Goal: Book appointment/travel/reservation

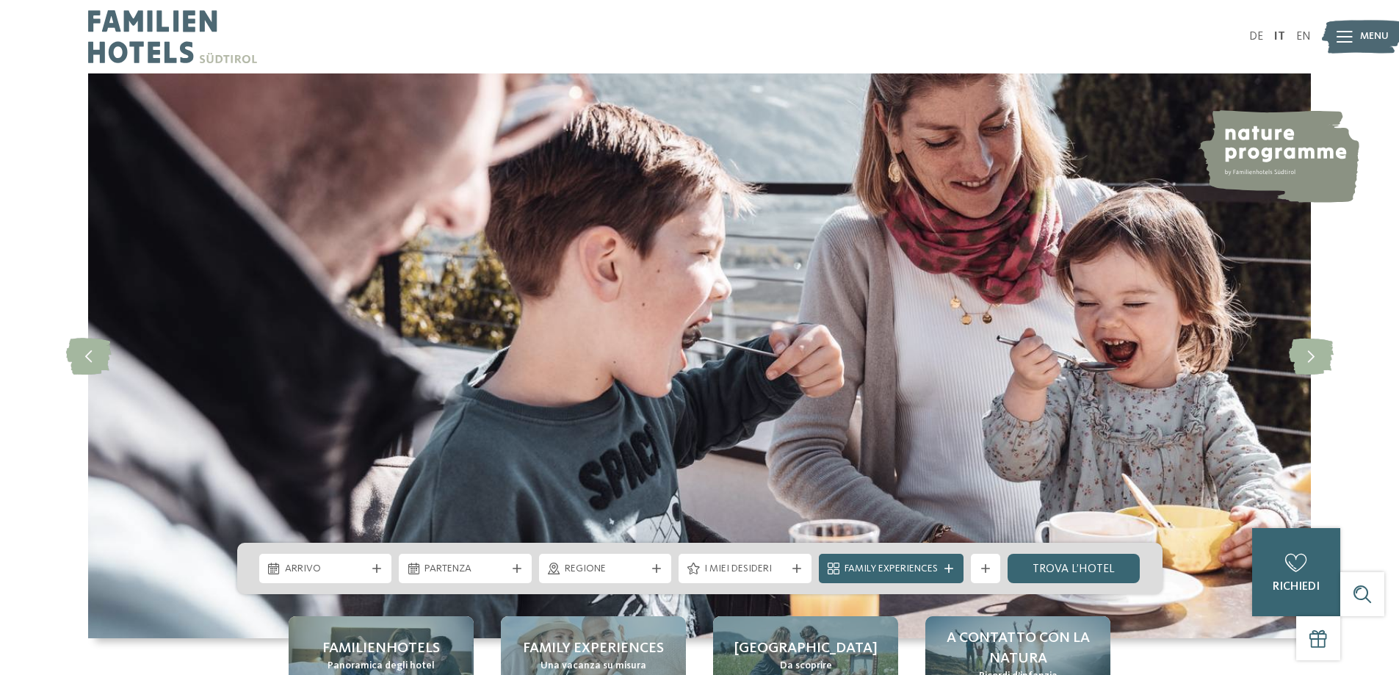
click at [140, 46] on img at bounding box center [172, 36] width 169 height 73
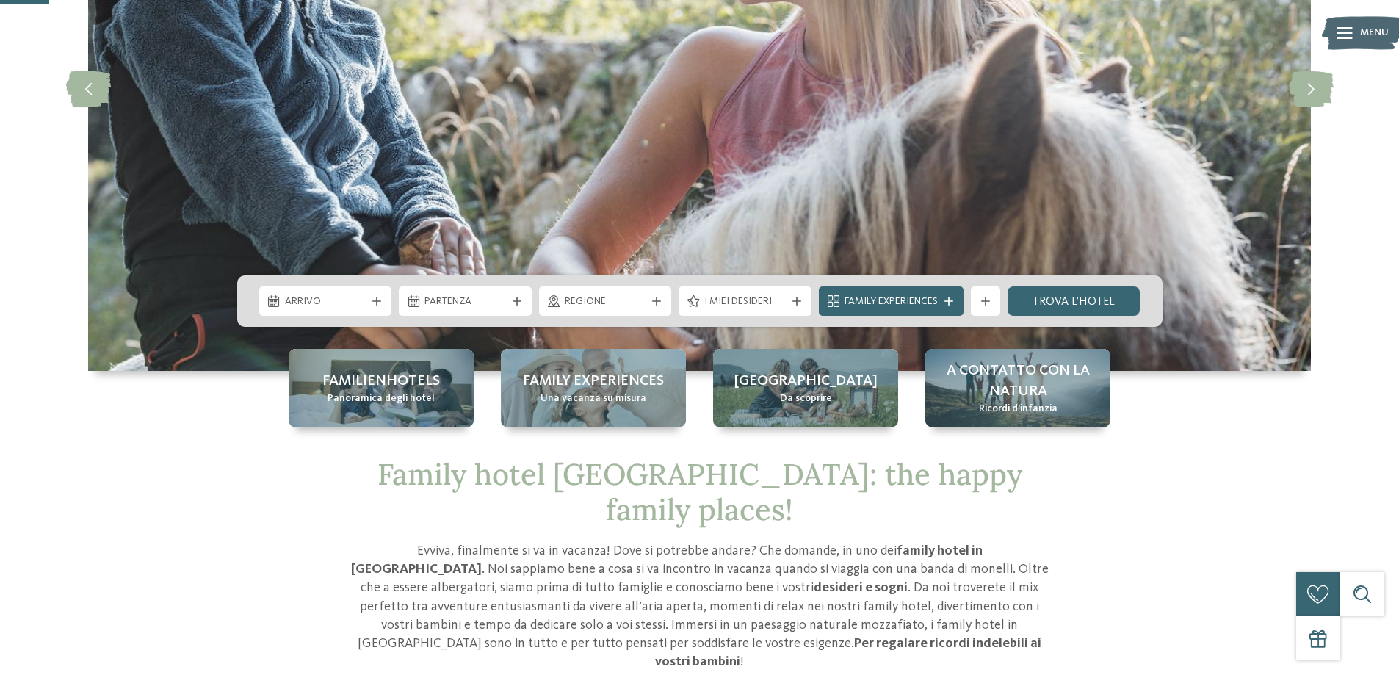
scroll to position [294, 0]
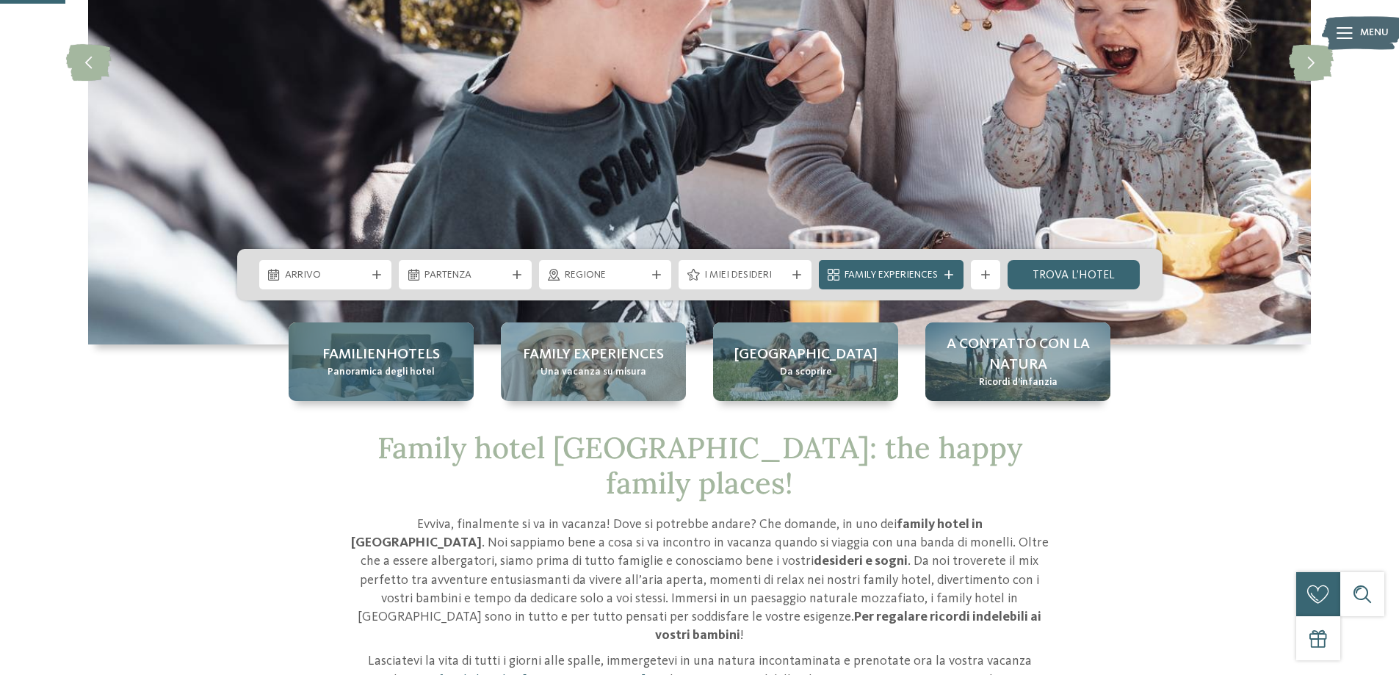
click at [406, 380] on div "Familienhotels Panoramica degli hotel" at bounding box center [381, 361] width 185 height 79
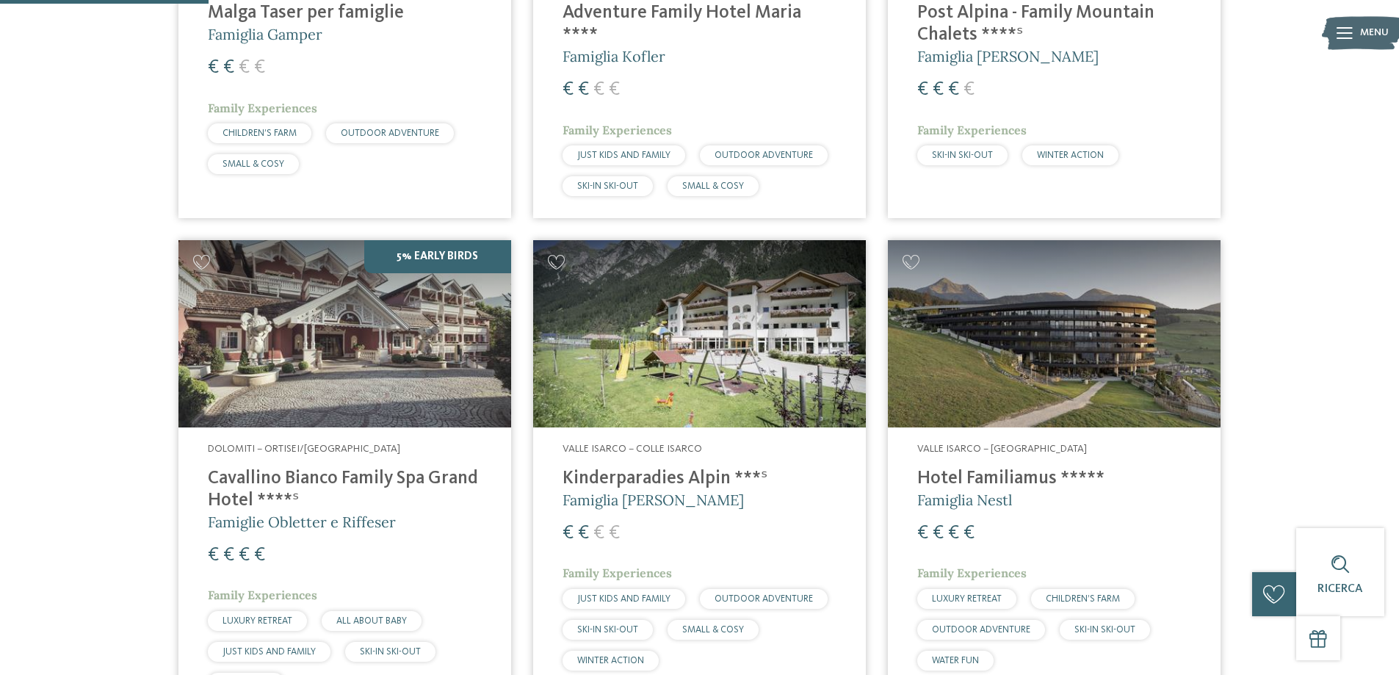
scroll to position [734, 0]
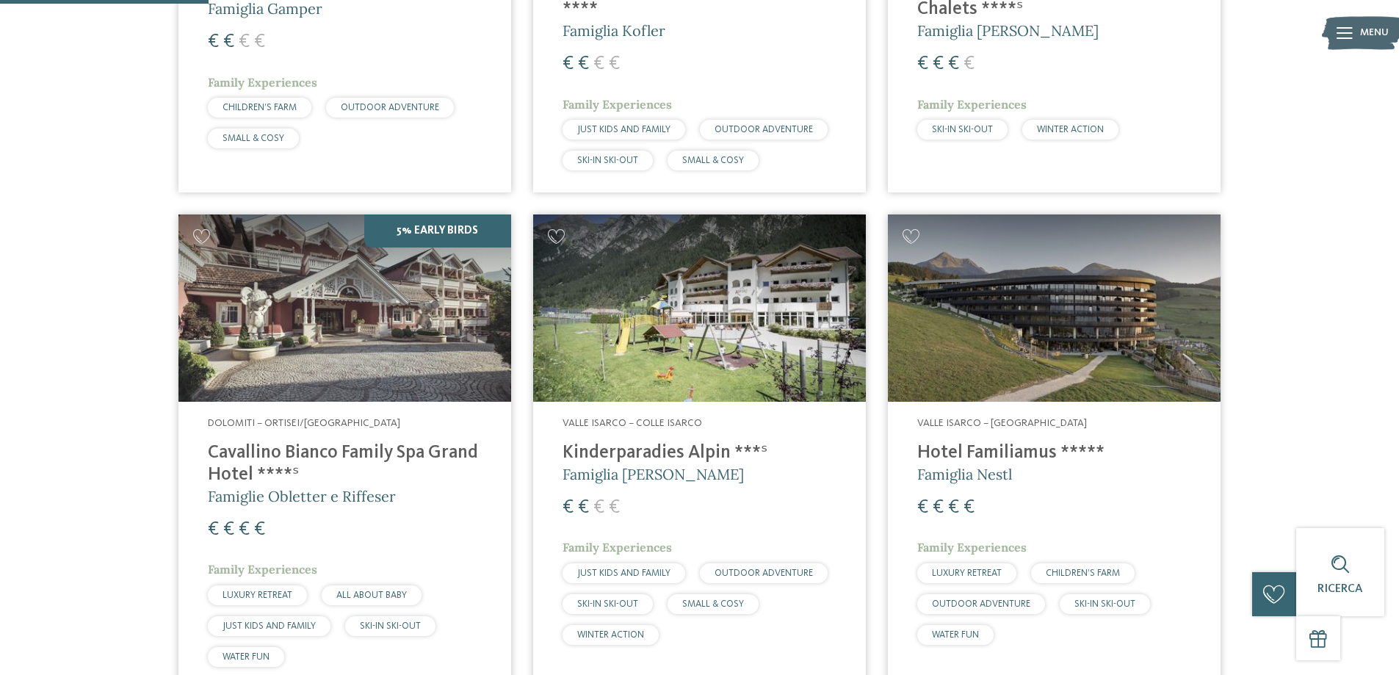
click at [220, 442] on h4 "Cavallino Bianco Family Spa Grand Hotel ****ˢ" at bounding box center [345, 464] width 274 height 44
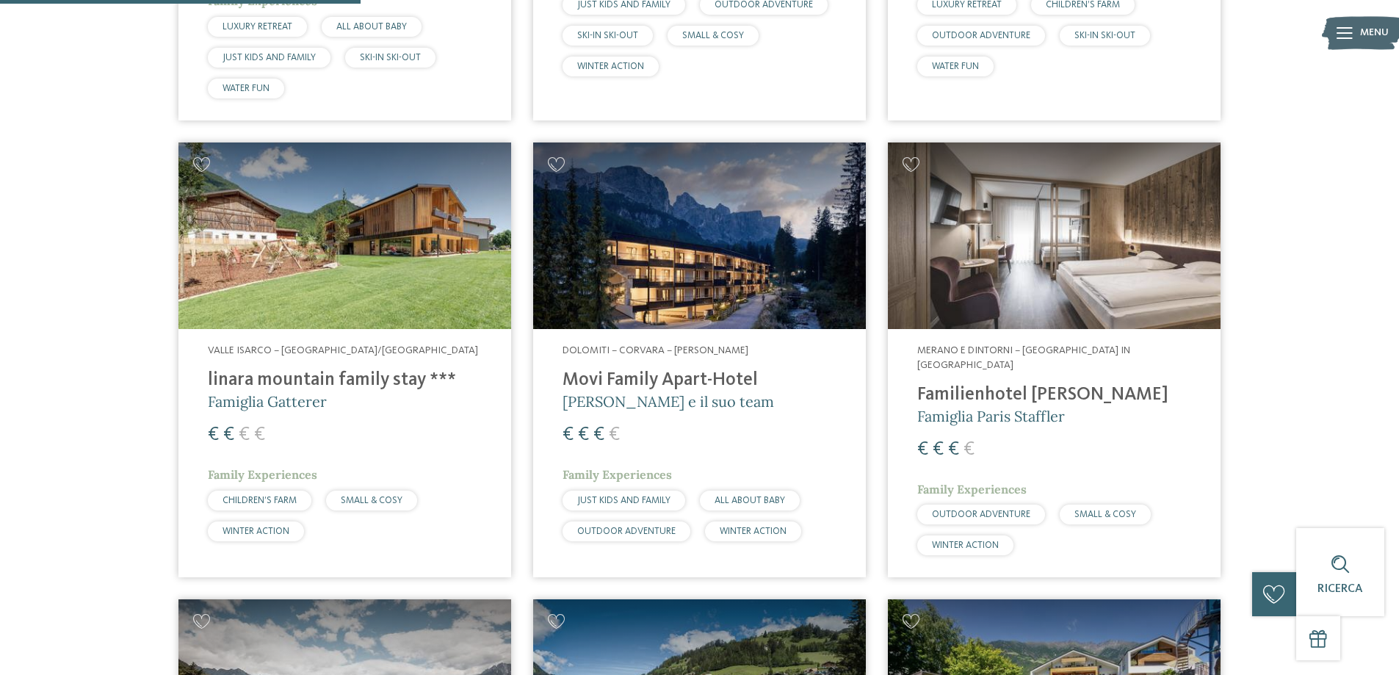
scroll to position [1322, 0]
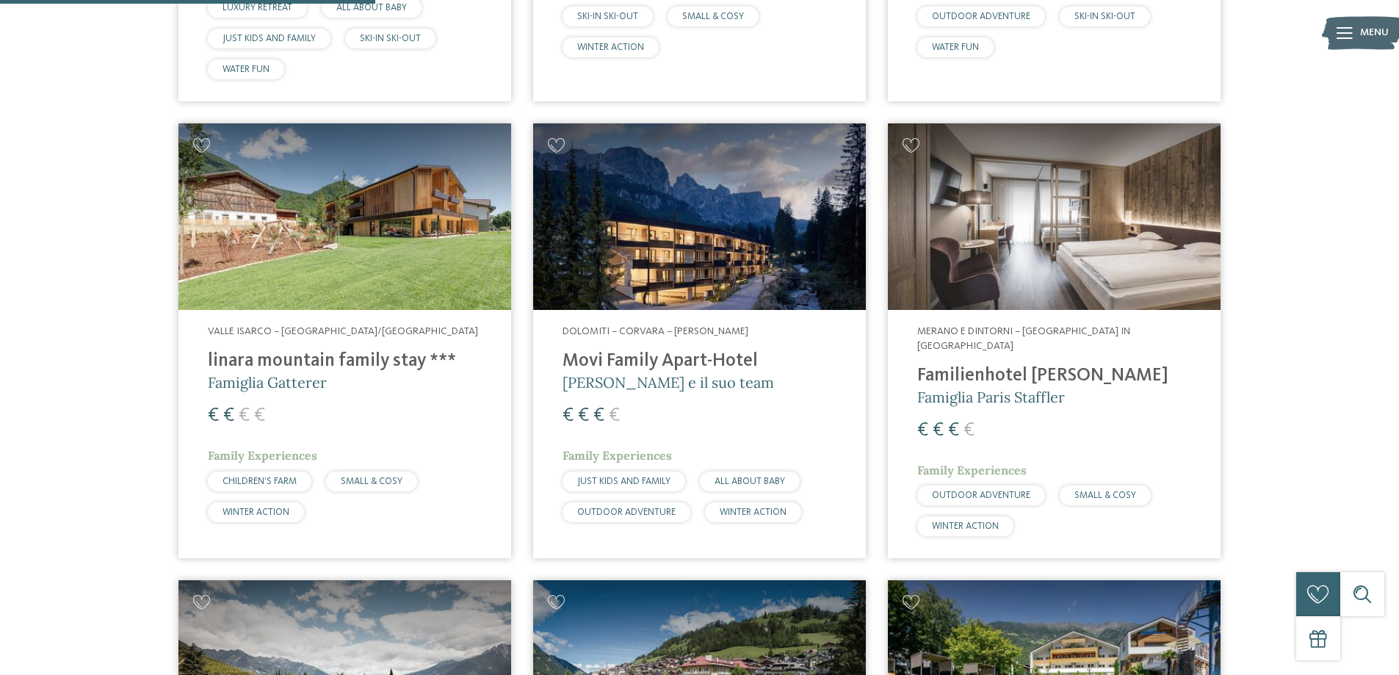
click at [344, 206] on img at bounding box center [344, 216] width 333 height 187
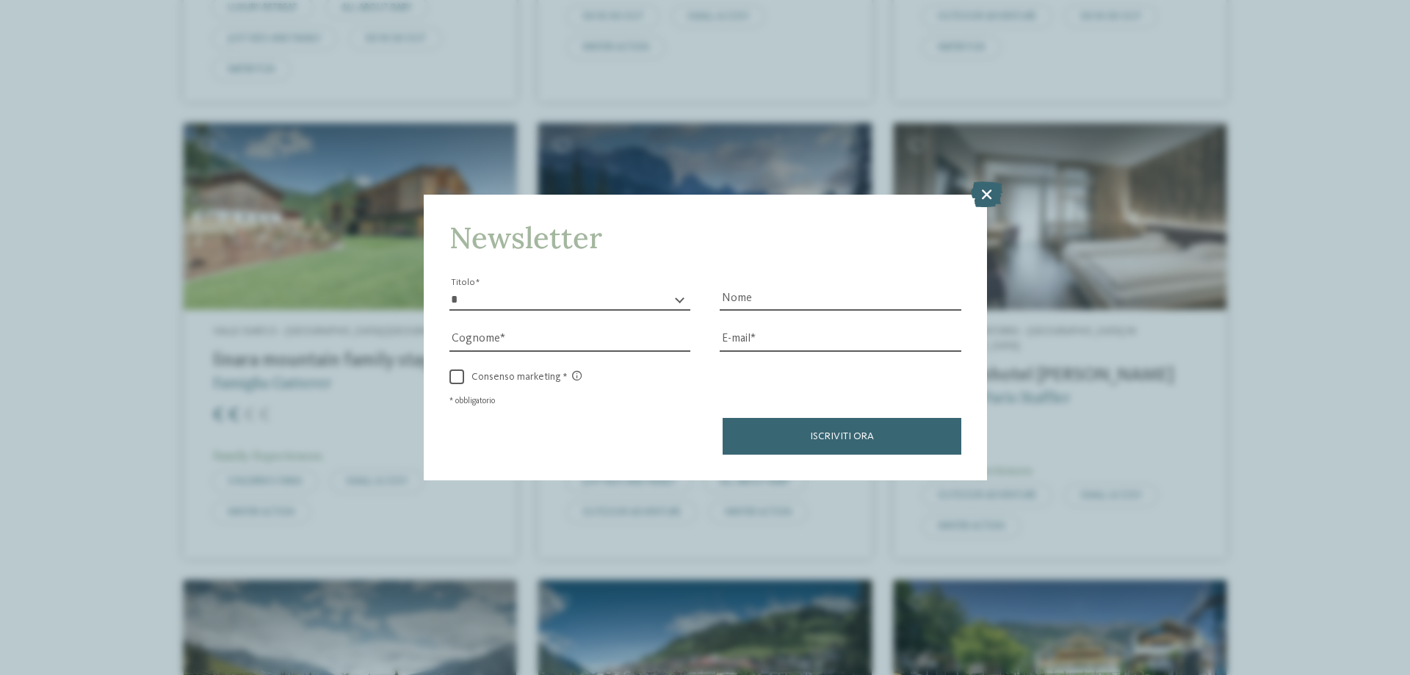
click at [985, 191] on icon at bounding box center [987, 194] width 32 height 26
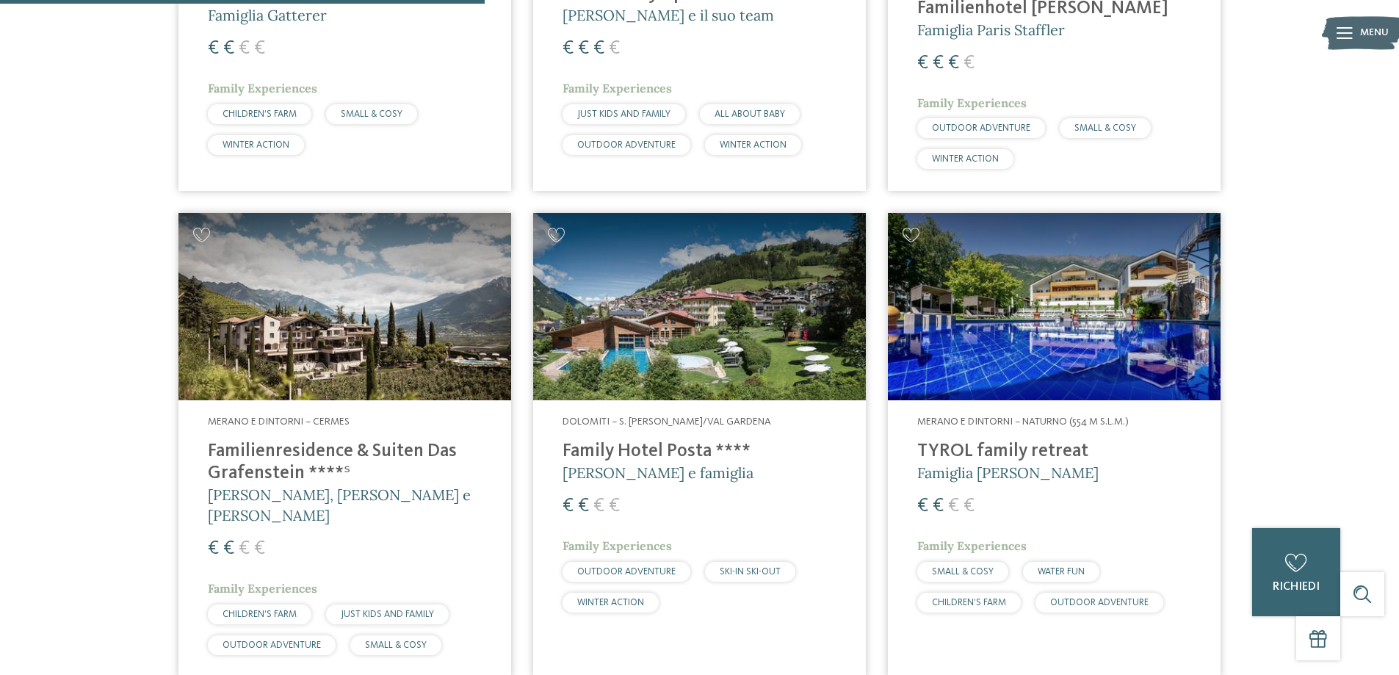
scroll to position [1762, 0]
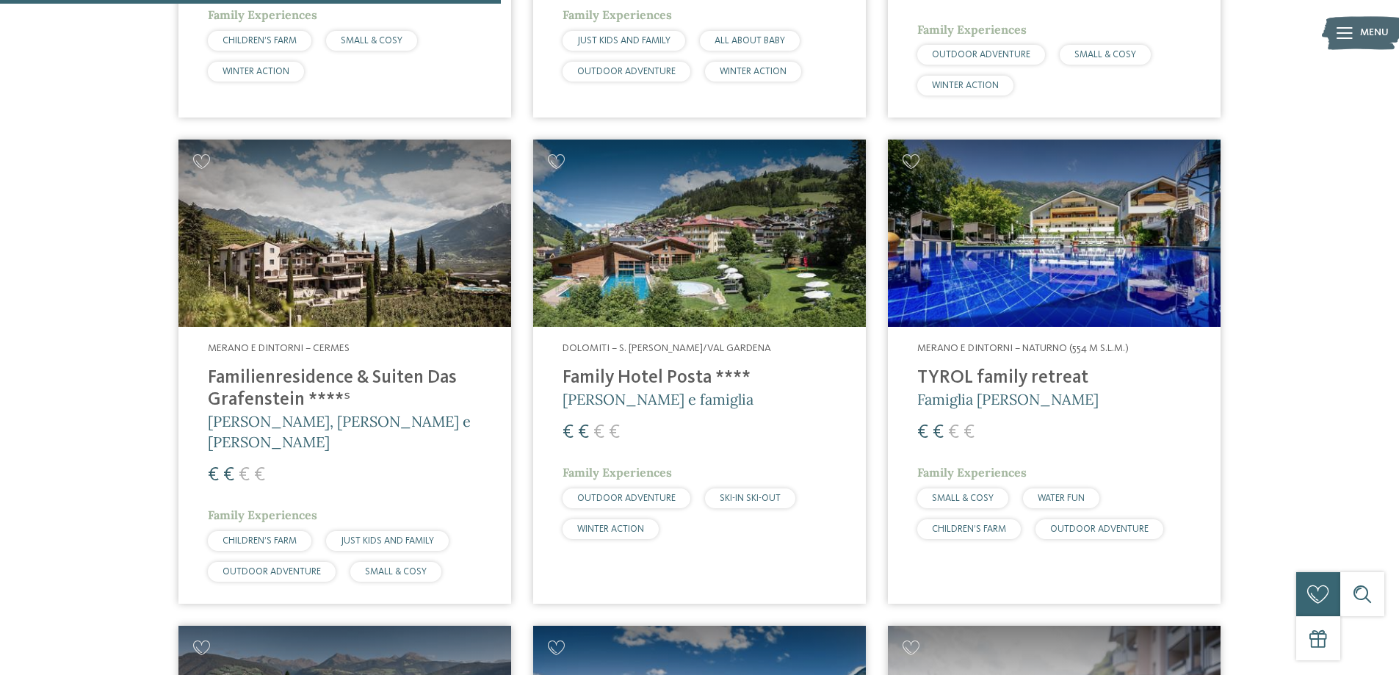
click at [643, 256] on img at bounding box center [699, 233] width 333 height 187
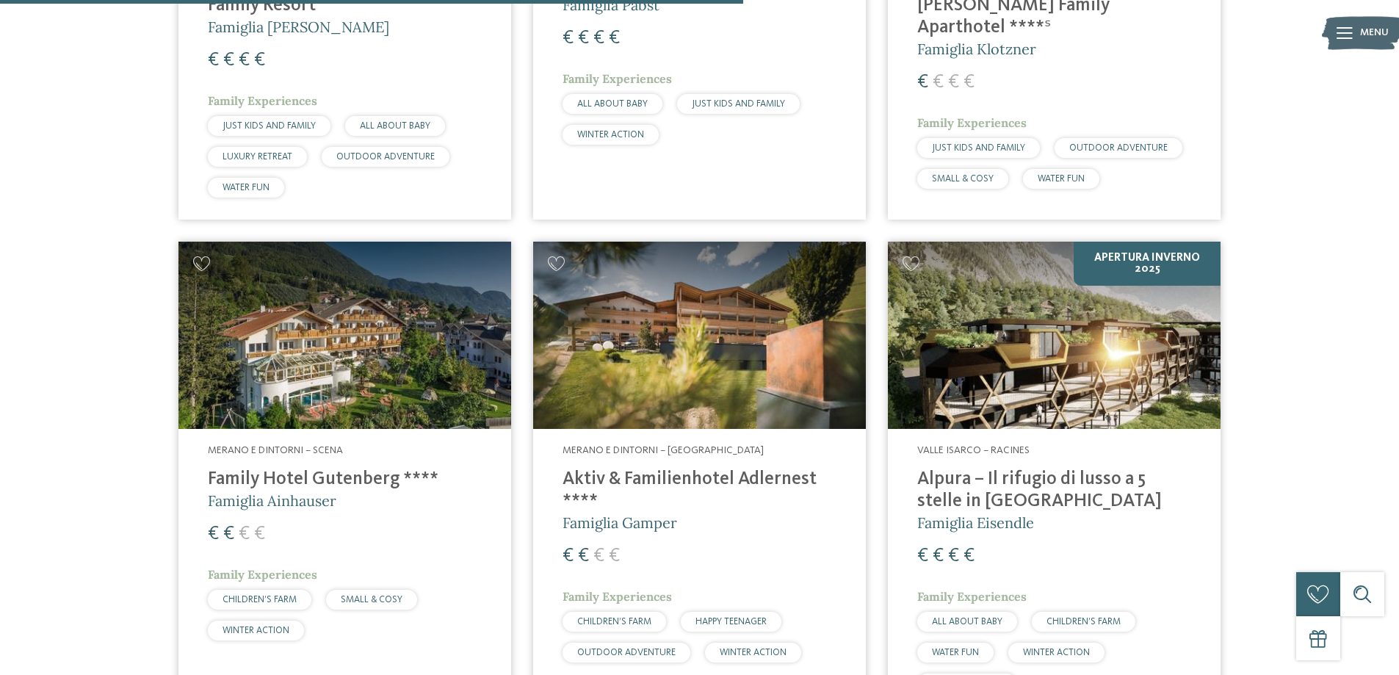
scroll to position [2644, 0]
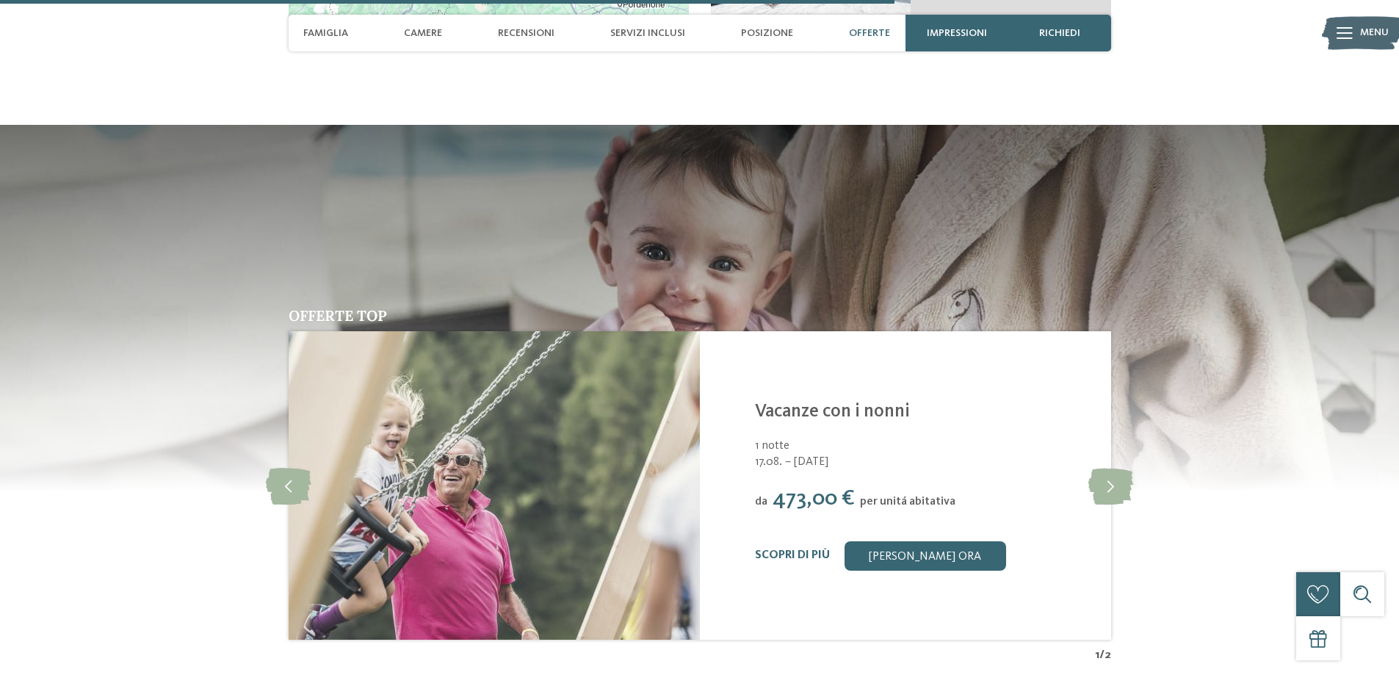
scroll to position [3304, 0]
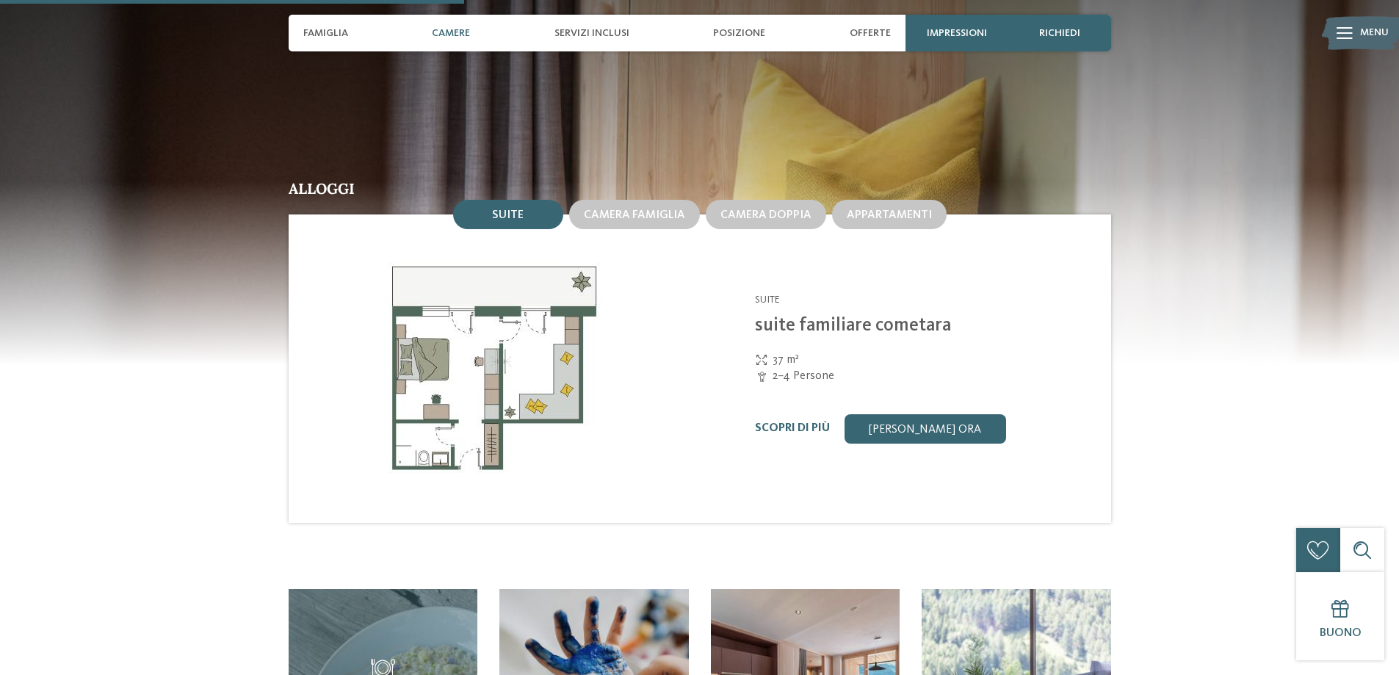
scroll to position [1689, 0]
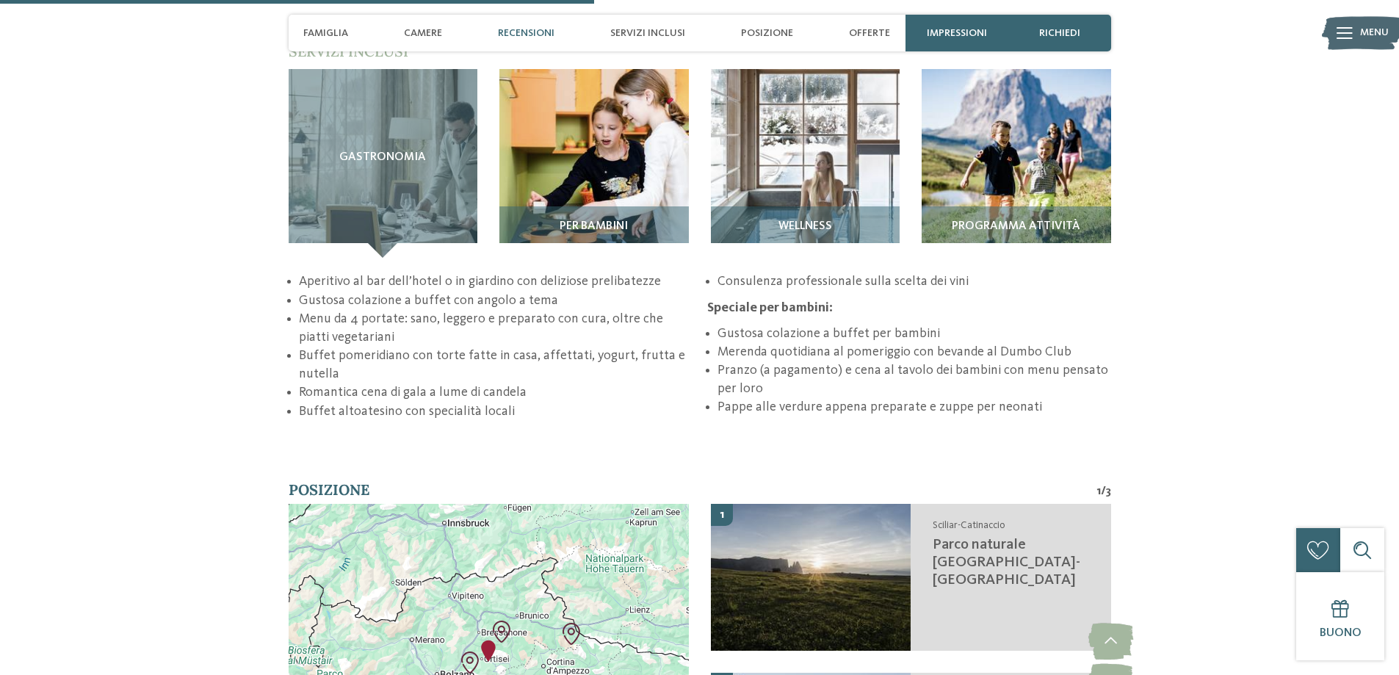
scroll to position [2130, 0]
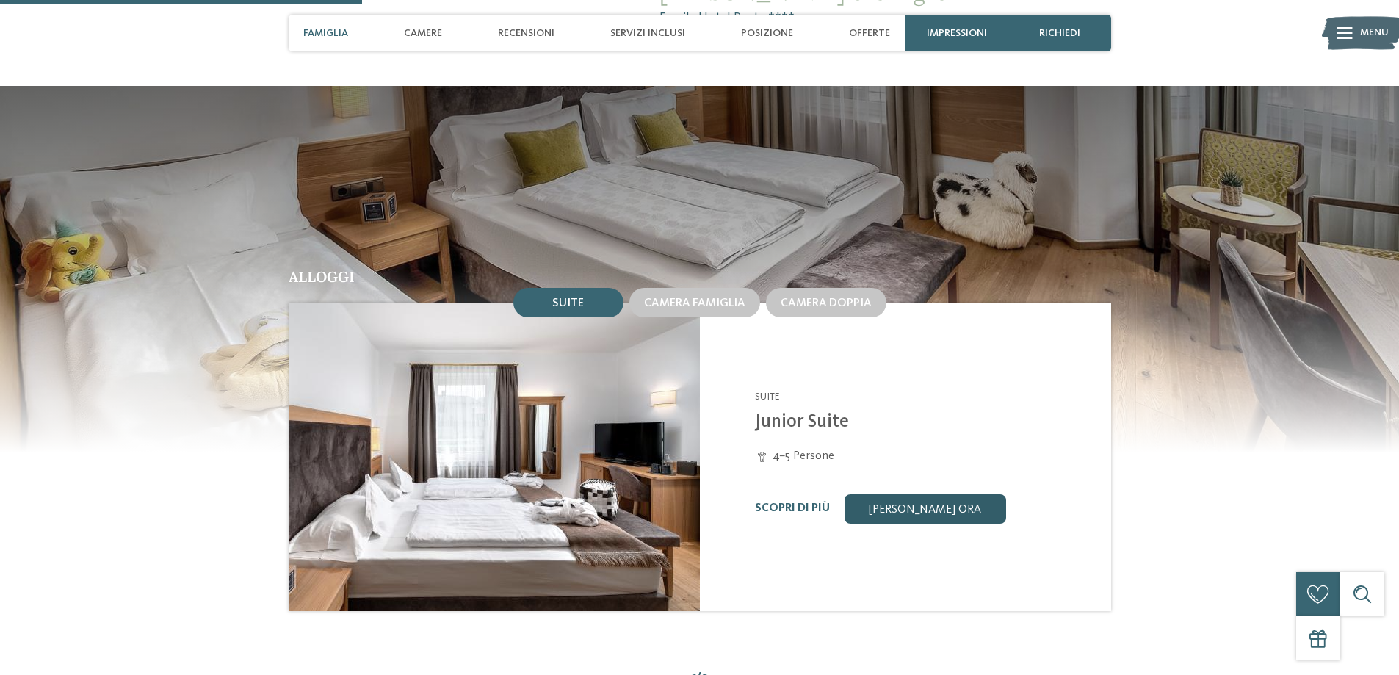
click at [885, 494] on link "[PERSON_NAME] ora" at bounding box center [925, 508] width 162 height 29
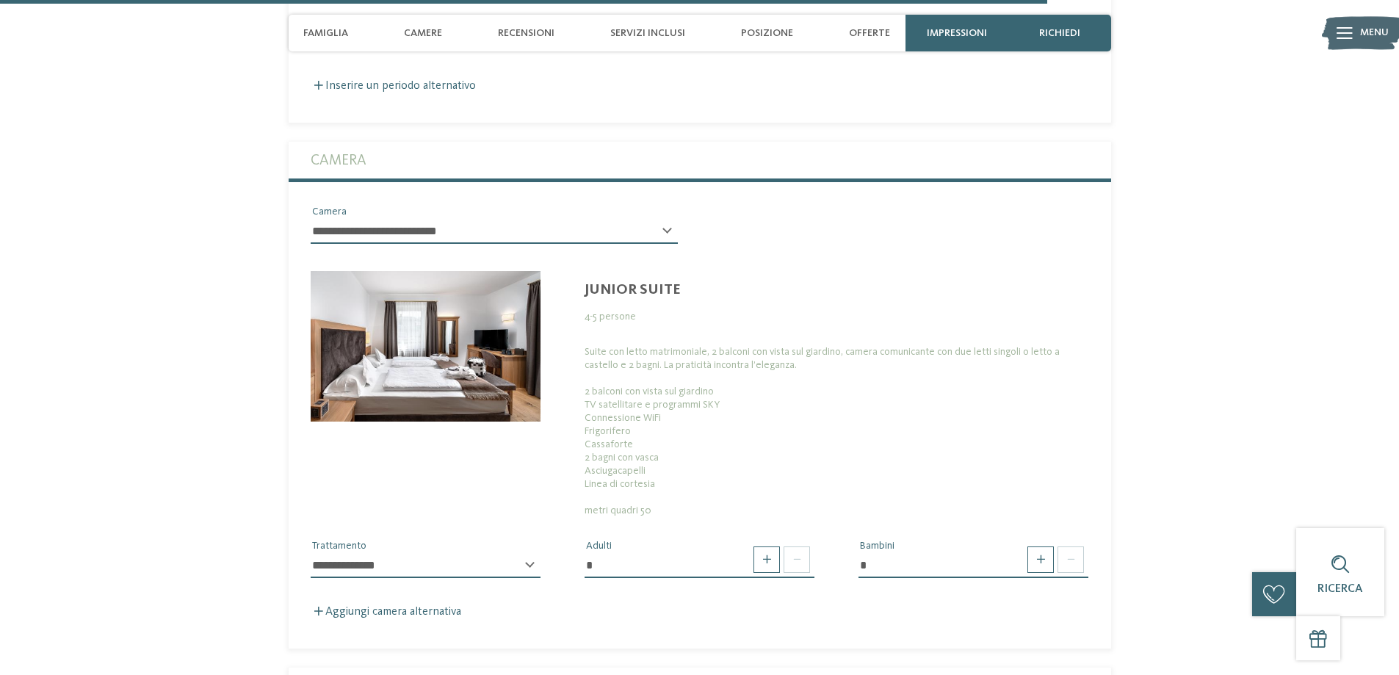
scroll to position [3871, 0]
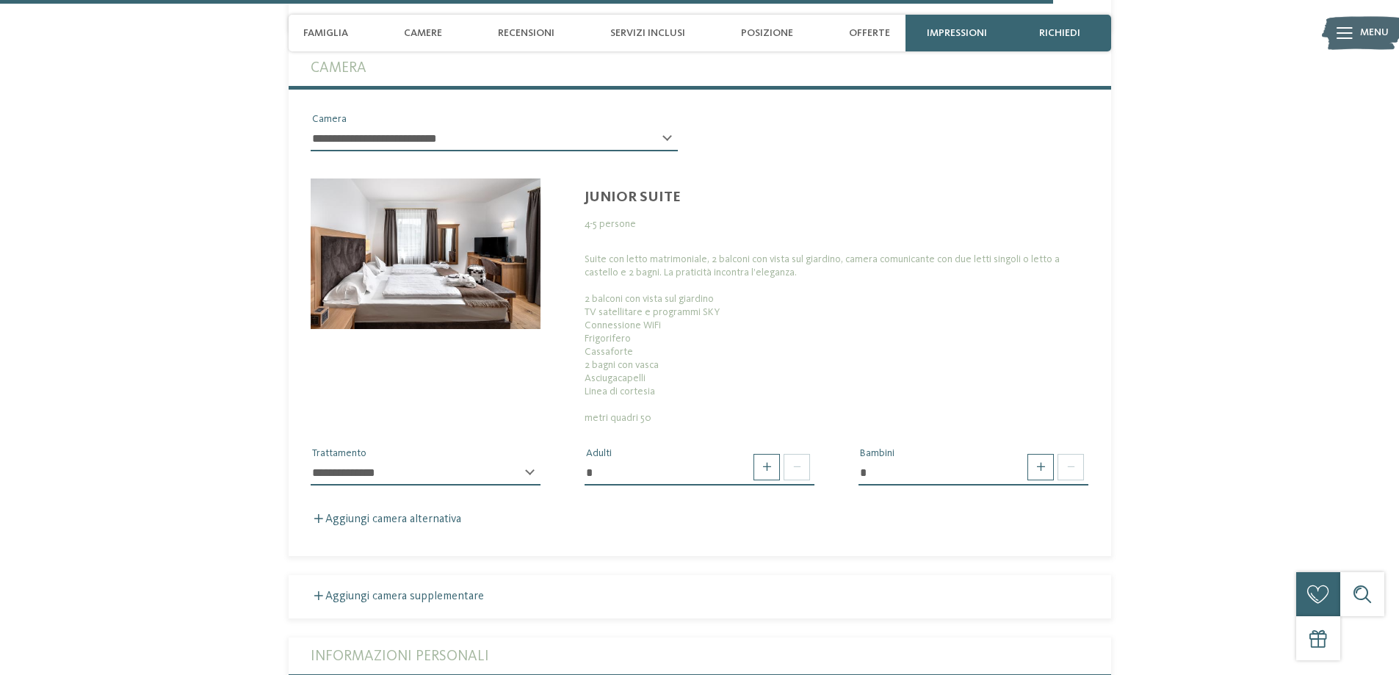
click at [388, 460] on select "**********" at bounding box center [426, 472] width 230 height 25
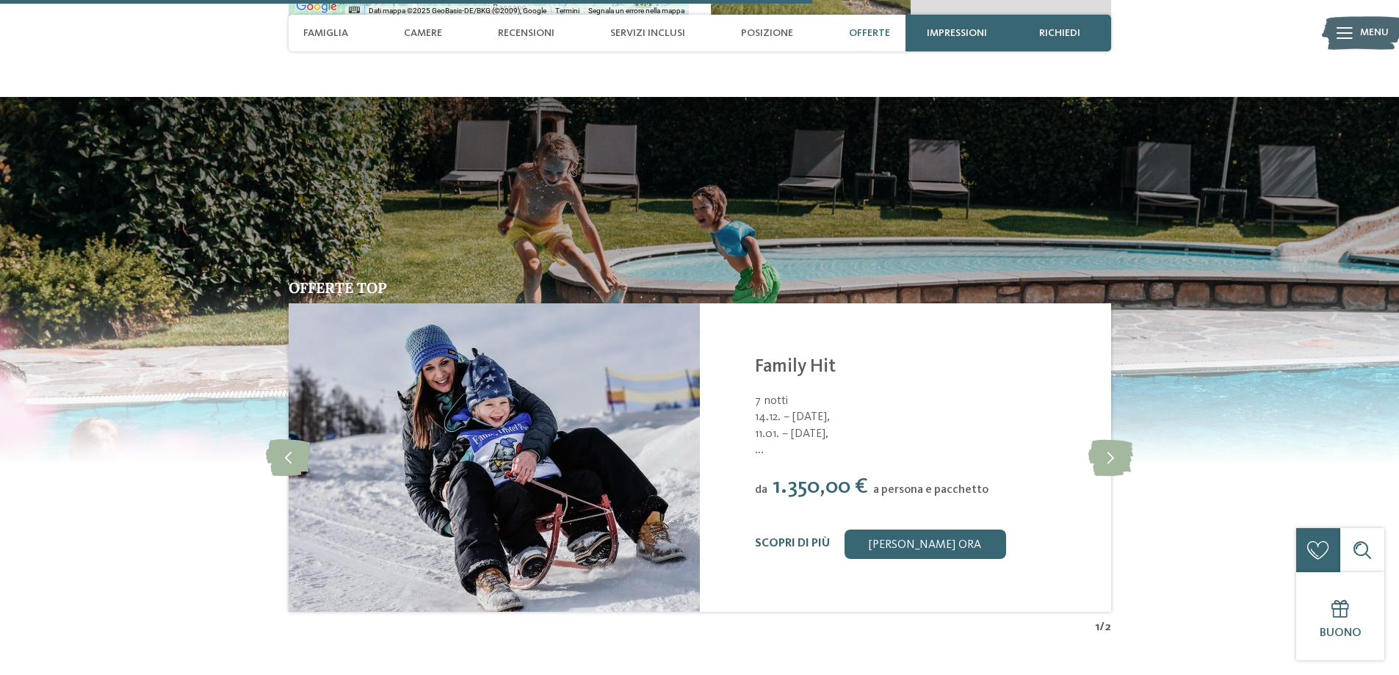
scroll to position [2990, 0]
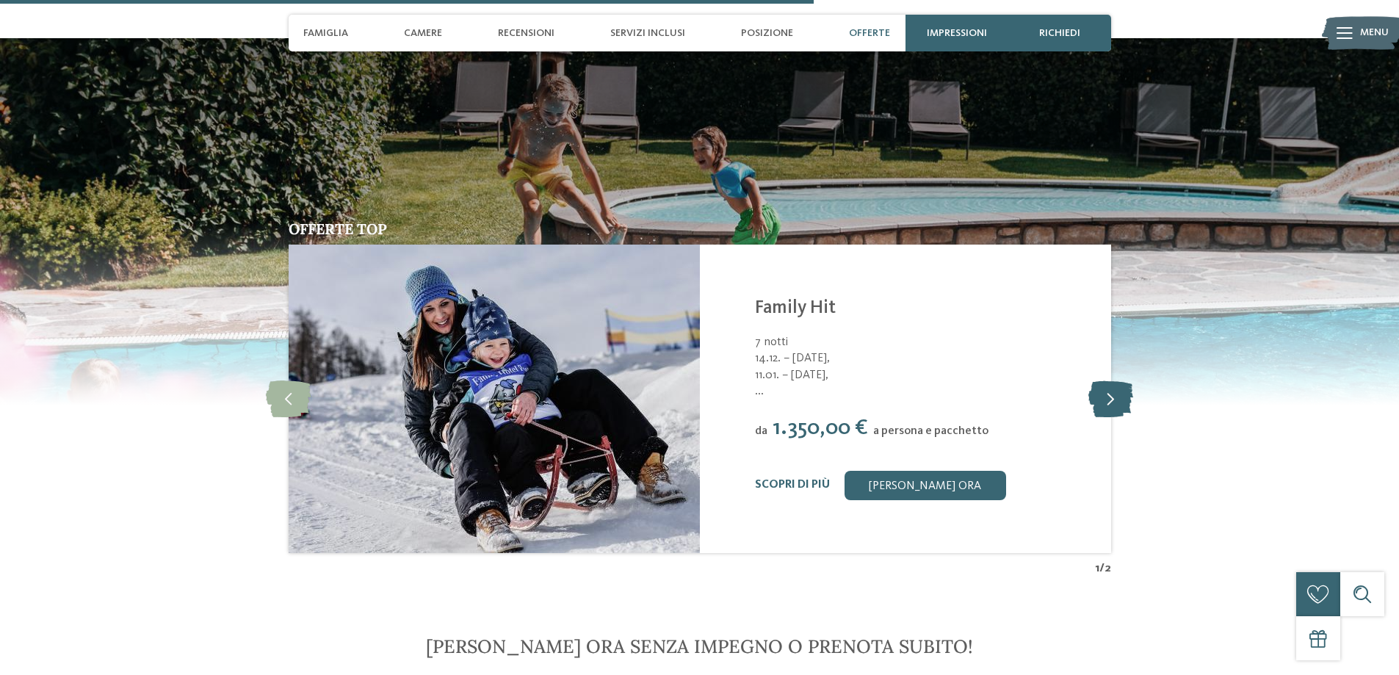
click at [1110, 383] on icon at bounding box center [1110, 398] width 45 height 37
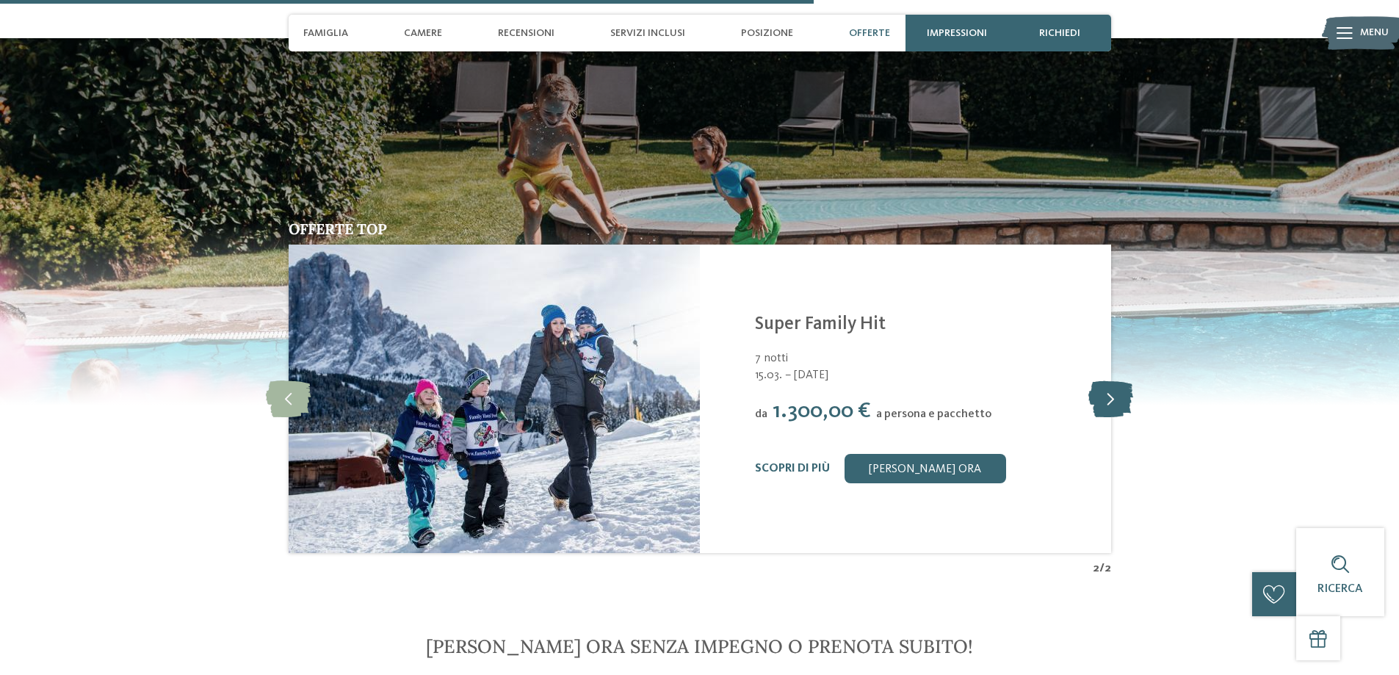
click at [1110, 383] on icon at bounding box center [1110, 398] width 45 height 37
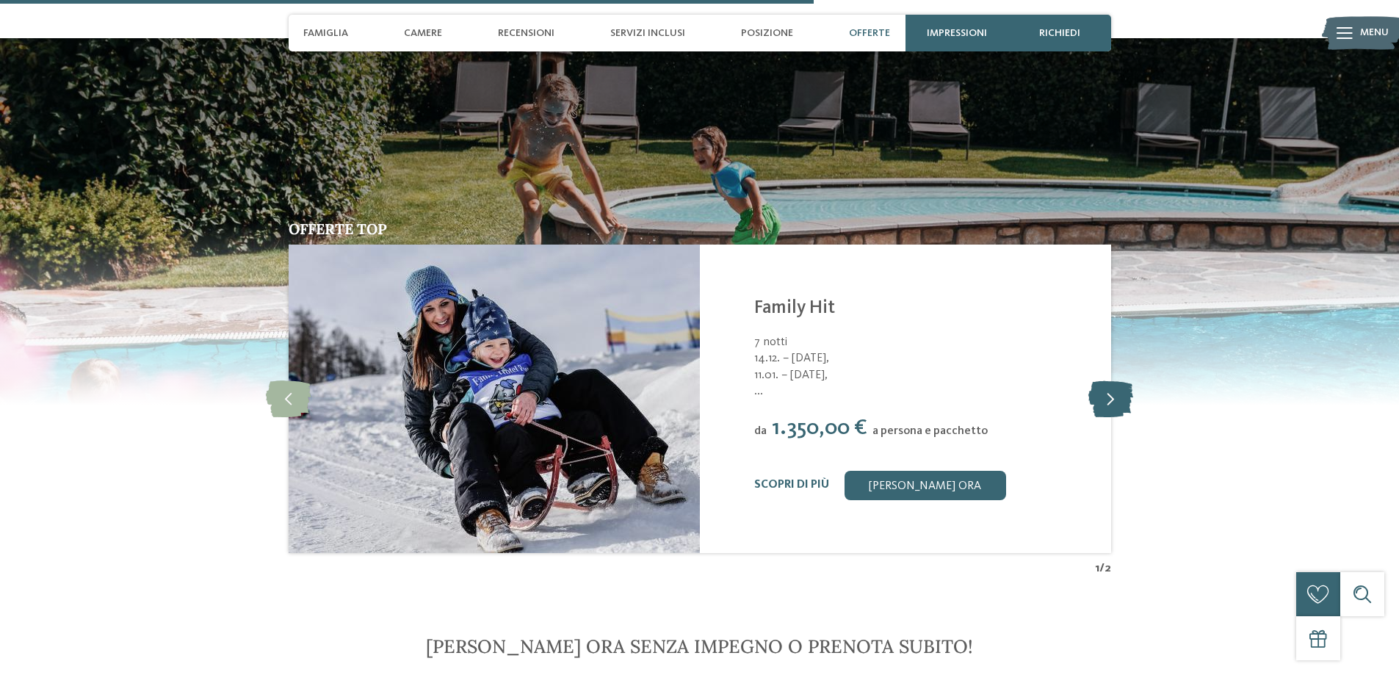
click at [1110, 383] on icon at bounding box center [1110, 398] width 45 height 37
